Goal: Information Seeking & Learning: Learn about a topic

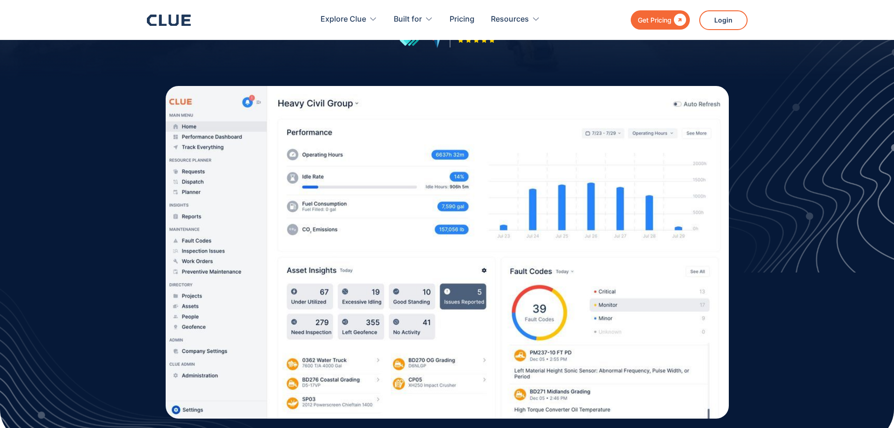
scroll to position [246, 0]
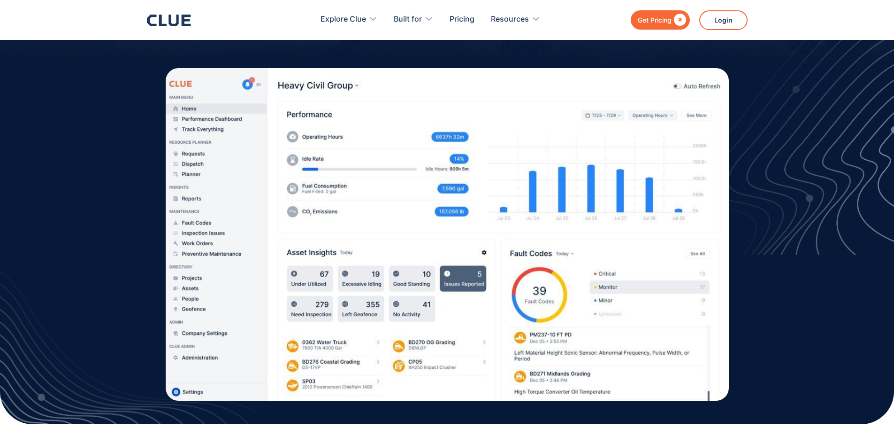
click at [181, 119] on img at bounding box center [447, 234] width 563 height 332
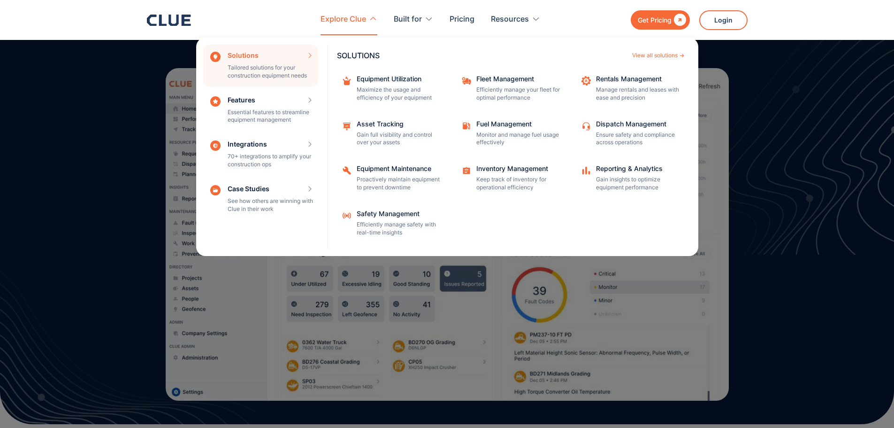
click at [331, 23] on div "Explore Clue" at bounding box center [344, 20] width 46 height 30
click at [361, 19] on div "Explore Clue" at bounding box center [344, 20] width 46 height 30
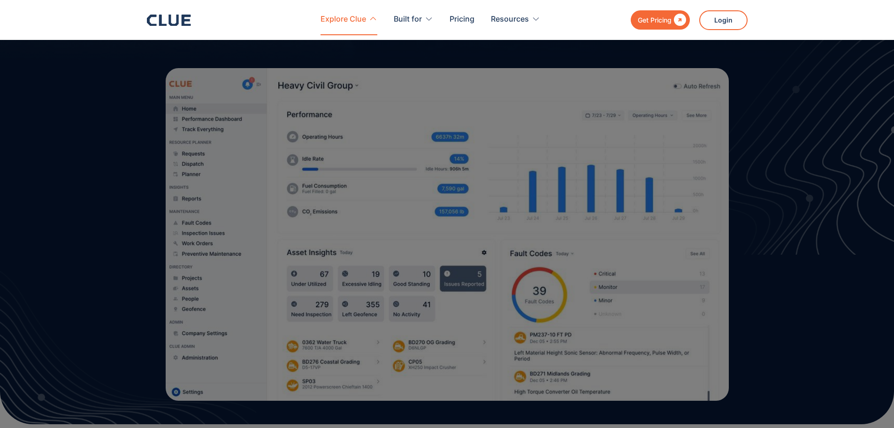
click at [361, 19] on div "Explore Clue" at bounding box center [344, 20] width 46 height 30
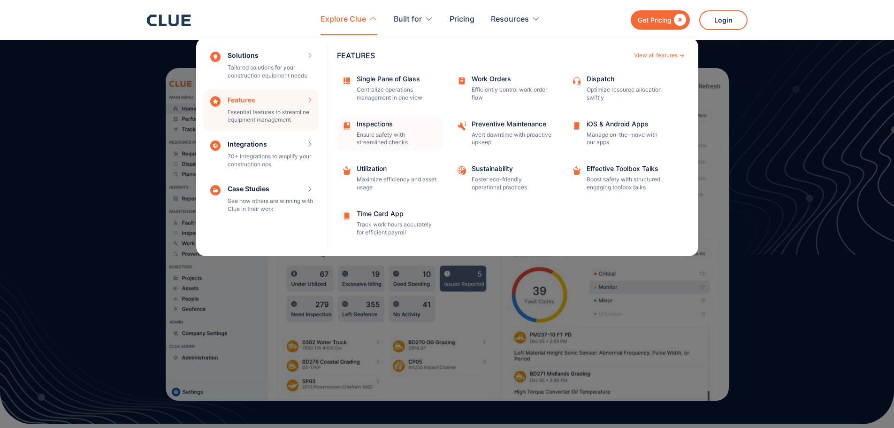
click at [367, 126] on div "Inspections" at bounding box center [397, 124] width 80 height 7
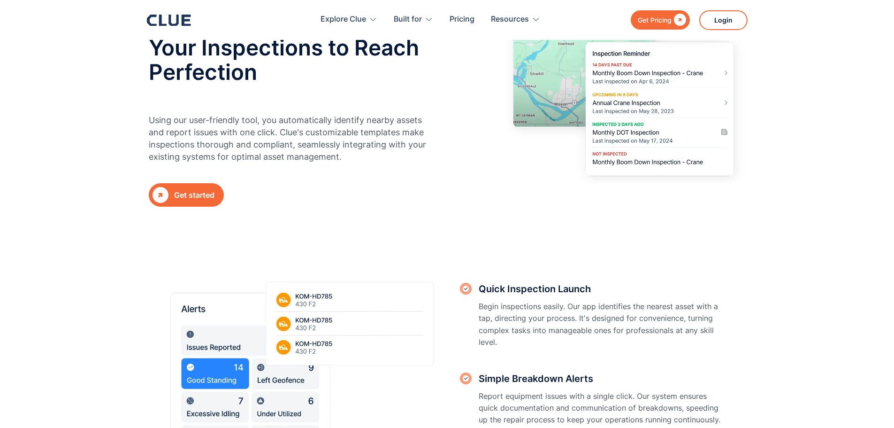
scroll to position [106, 0]
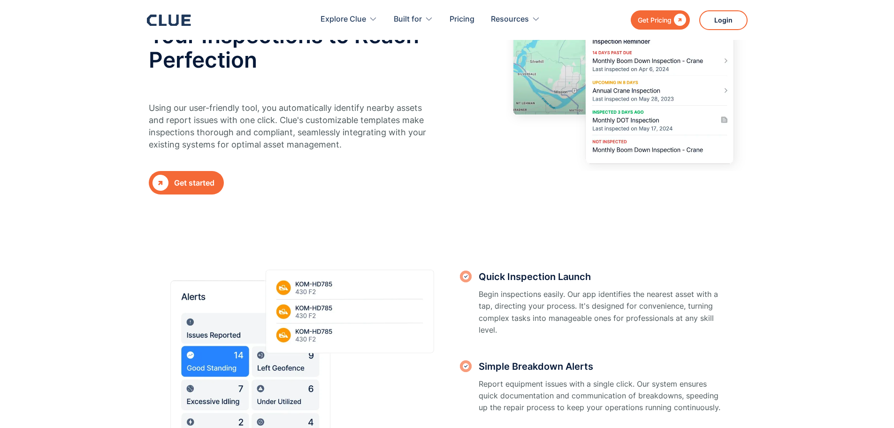
click at [198, 184] on div "Get started" at bounding box center [194, 183] width 40 height 12
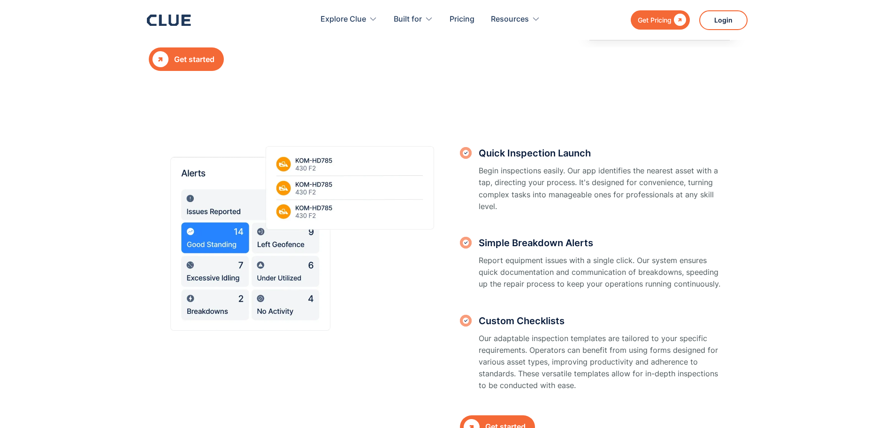
scroll to position [258, 0]
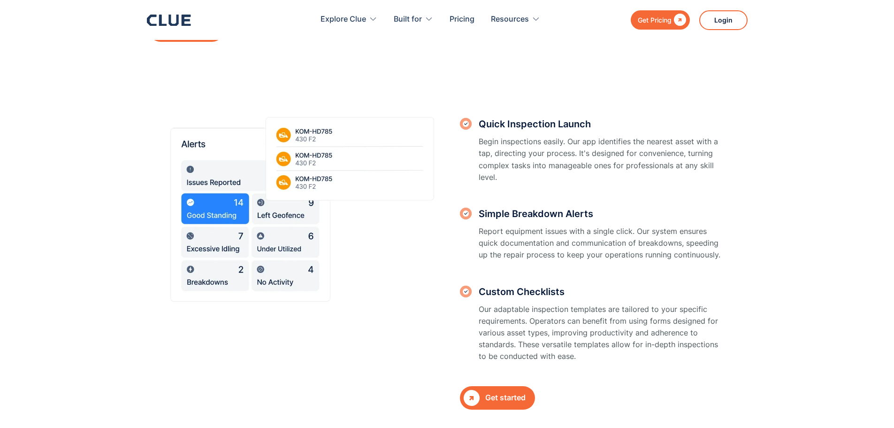
click at [532, 126] on h3 "Quick Inspection Launch" at bounding box center [601, 124] width 245 height 14
click at [464, 124] on img at bounding box center [466, 124] width 12 height 12
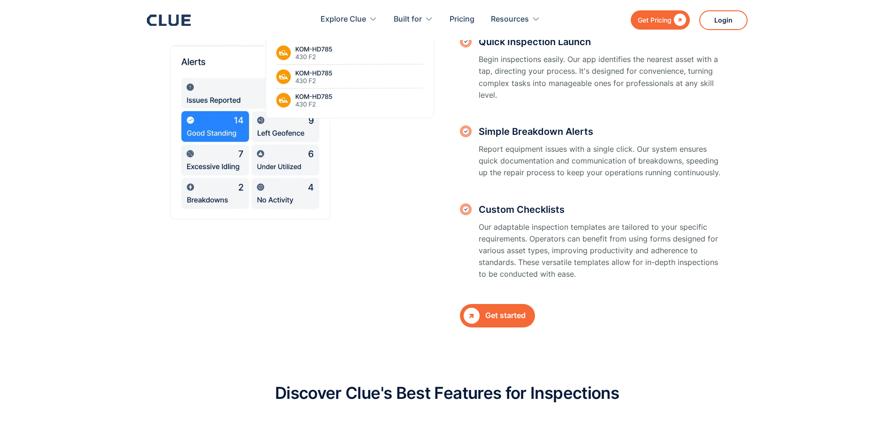
scroll to position [387, 0]
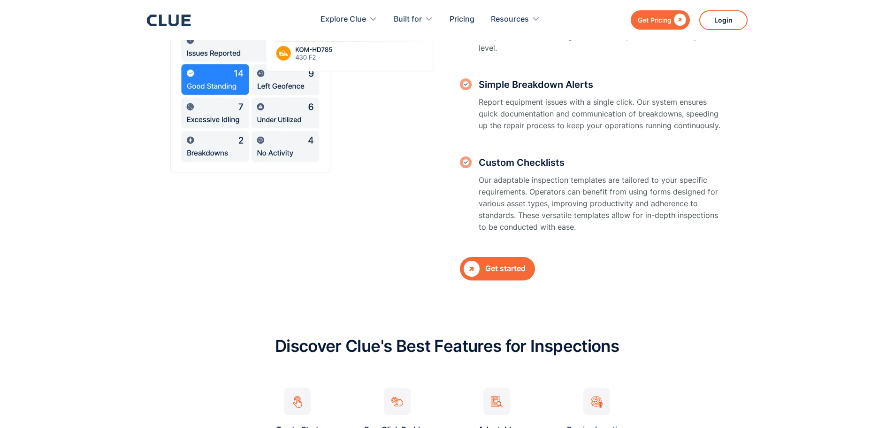
click at [490, 262] on div "Get started" at bounding box center [505, 268] width 40 height 12
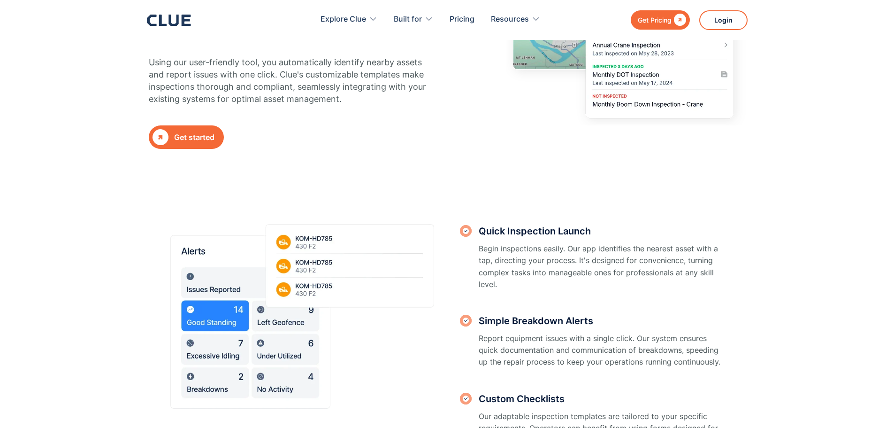
scroll to position [199, 0]
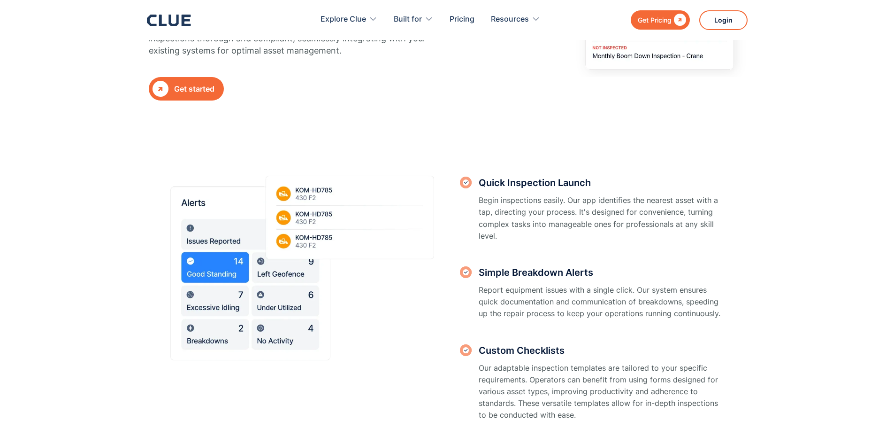
click at [227, 275] on img at bounding box center [302, 268] width 264 height 184
click at [236, 302] on img at bounding box center [302, 268] width 264 height 184
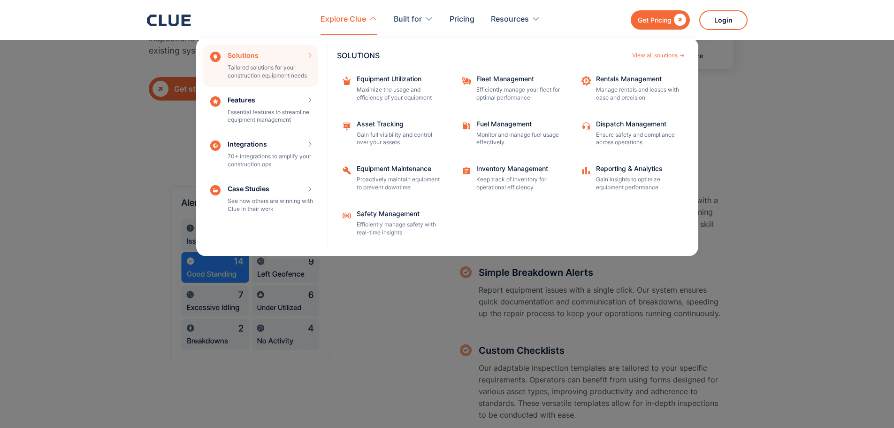
click at [349, 20] on div "Explore Clue" at bounding box center [344, 20] width 46 height 30
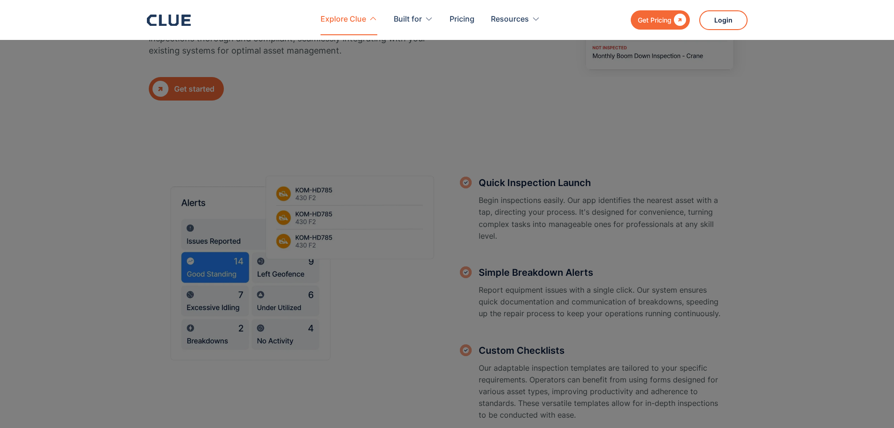
click at [349, 20] on div "Explore Clue" at bounding box center [344, 20] width 46 height 30
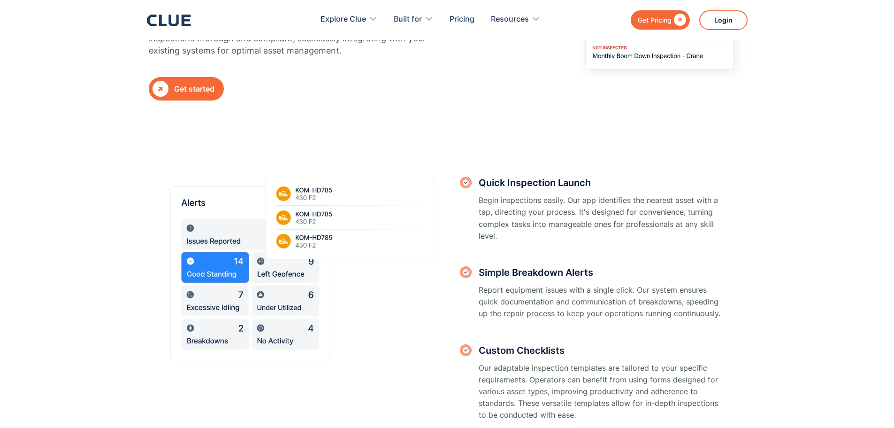
click at [45, 127] on section "Quick Inspection Launch Begin inspections easily. Our app identifies the neares…" at bounding box center [447, 307] width 894 height 367
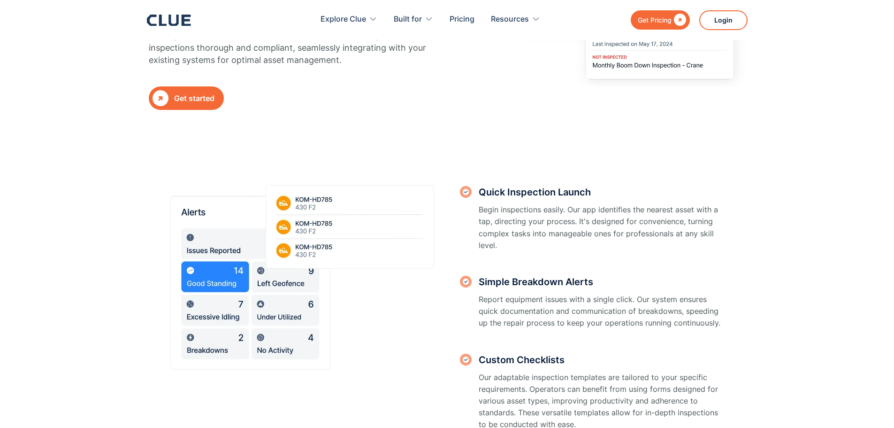
scroll to position [188, 0]
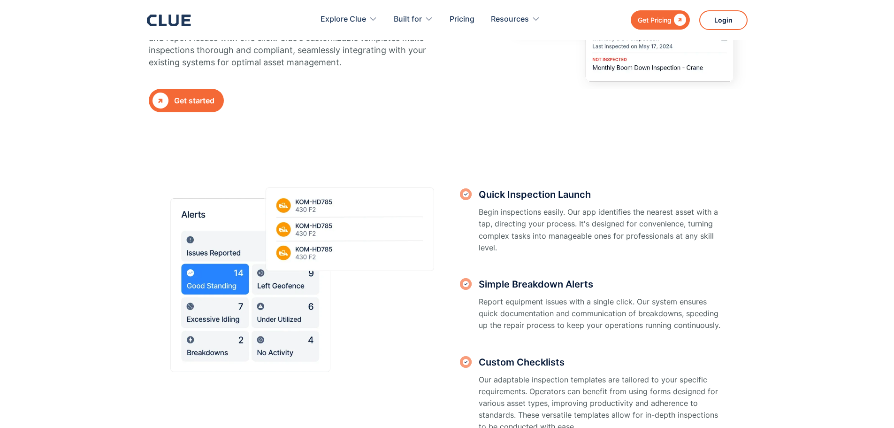
click at [782, 164] on section "Quick Inspection Launch Begin inspections easily. Our app identifies the neares…" at bounding box center [447, 319] width 894 height 367
